Goal: Task Accomplishment & Management: Manage account settings

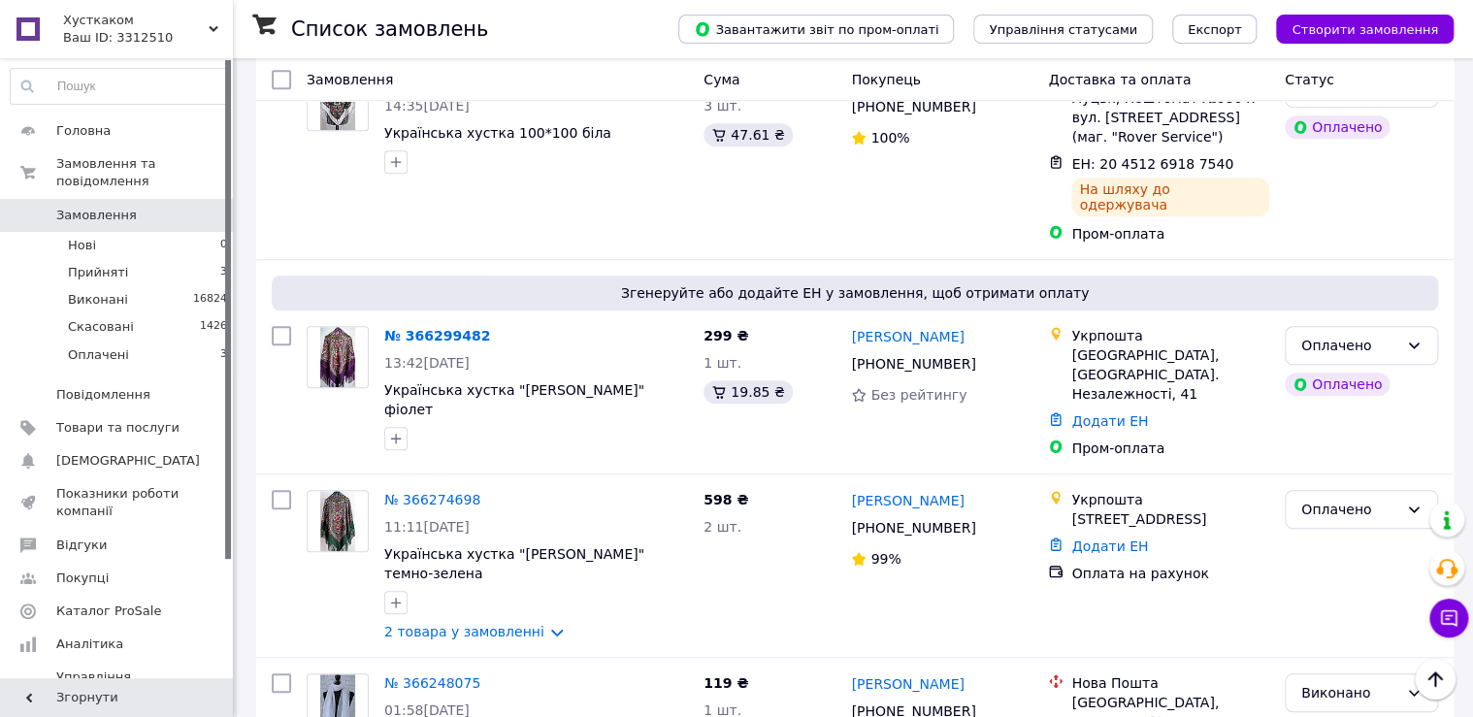
scroll to position [543, 0]
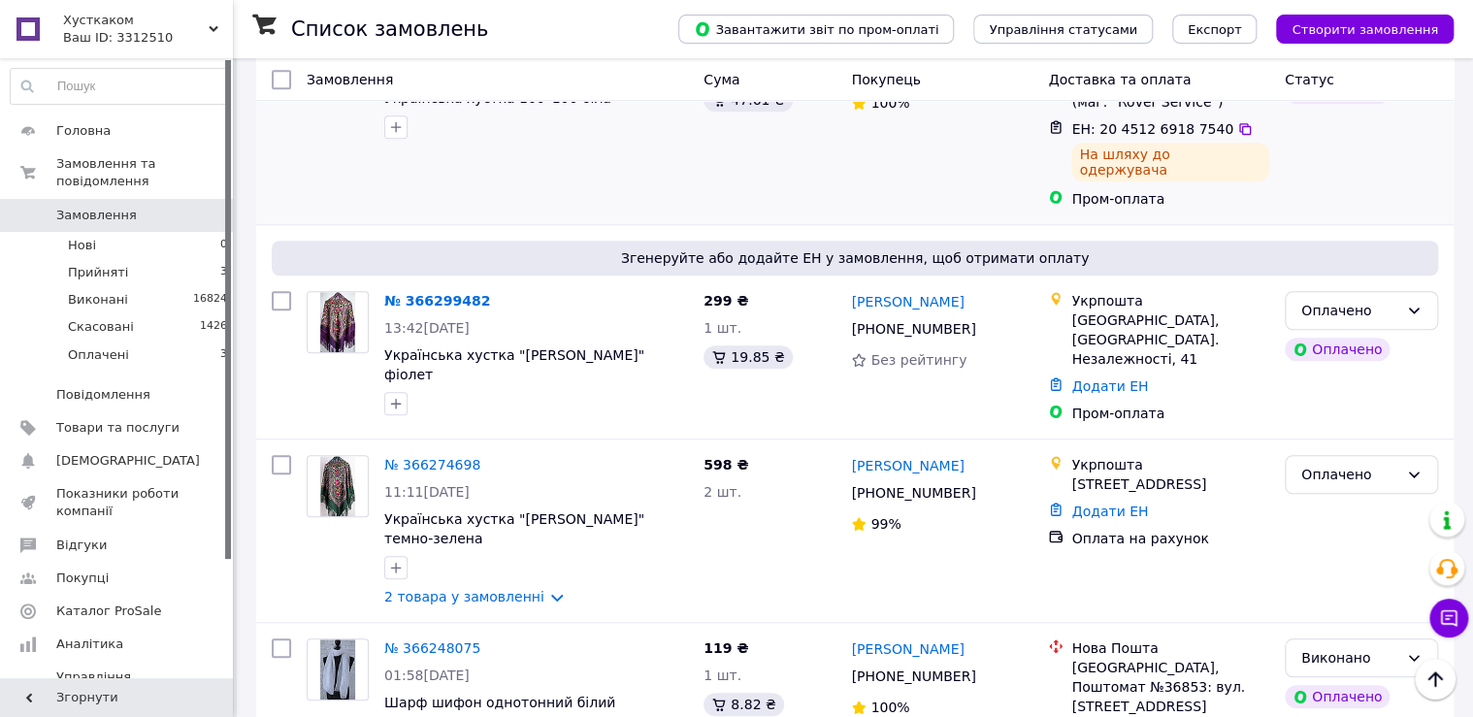
drag, startPoint x: 144, startPoint y: 326, endPoint x: 306, endPoint y: 338, distance: 162.5
click at [144, 342] on li "Оплачені 3" at bounding box center [119, 360] width 239 height 37
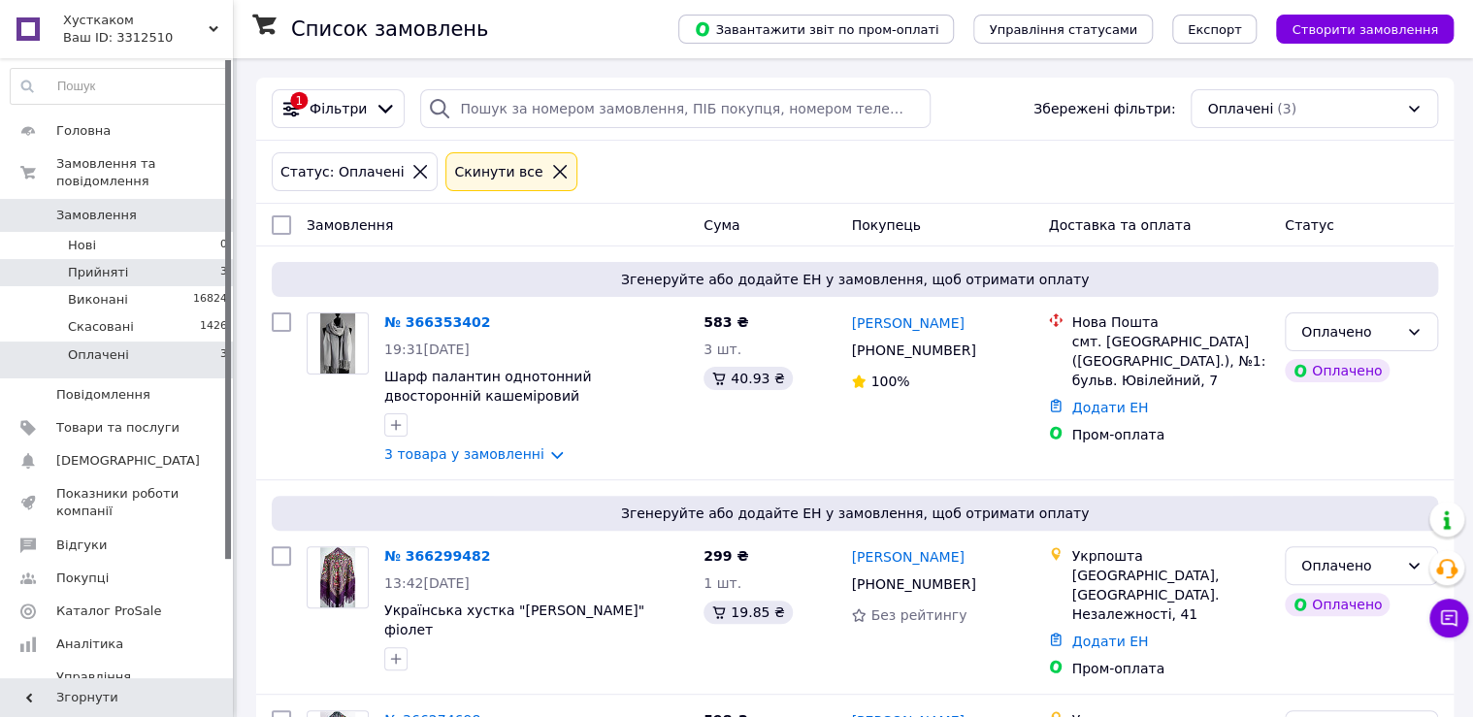
click at [174, 259] on li "Прийняті 3" at bounding box center [119, 272] width 239 height 27
